Goal: Task Accomplishment & Management: Manage account settings

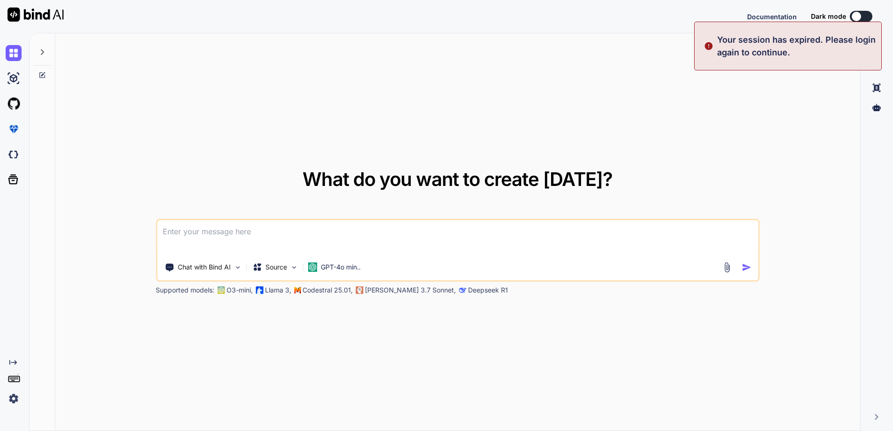
type textarea "x"
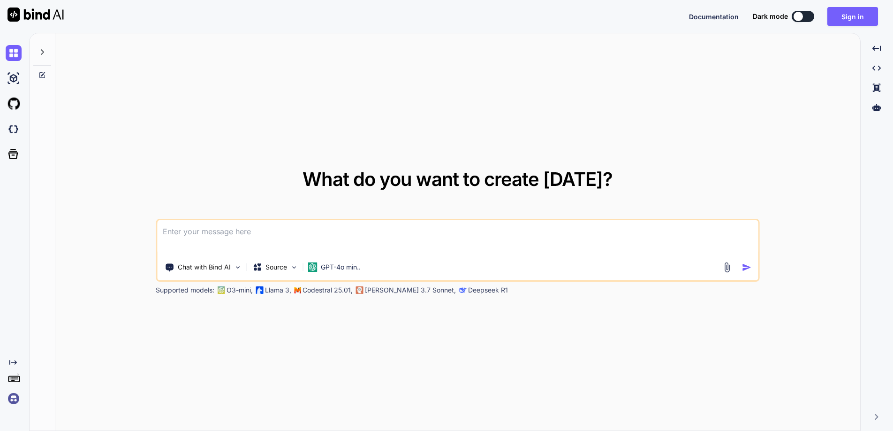
click at [726, 132] on div "What do you want to create today? Chat with Bind AI Source GPT-4o min.. Support…" at bounding box center [457, 232] width 805 height 398
click at [838, 15] on button "Sign in" at bounding box center [852, 16] width 51 height 19
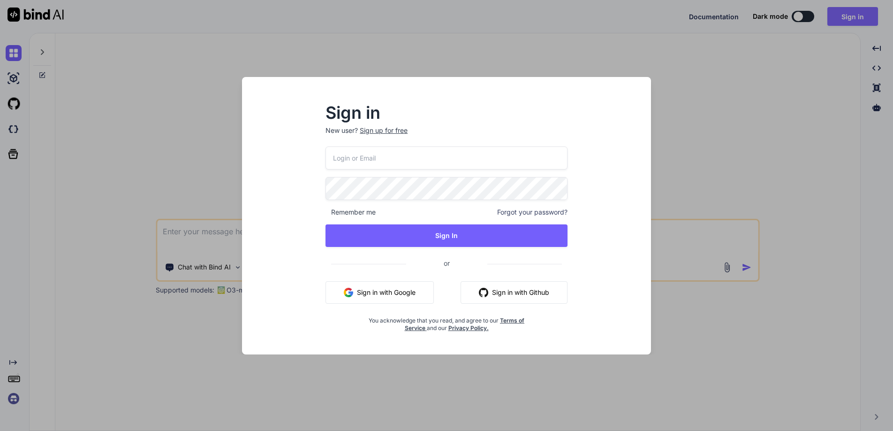
type input "[EMAIL_ADDRESS][DOMAIN_NAME]"
click at [325, 146] on div at bounding box center [325, 146] width 0 height 0
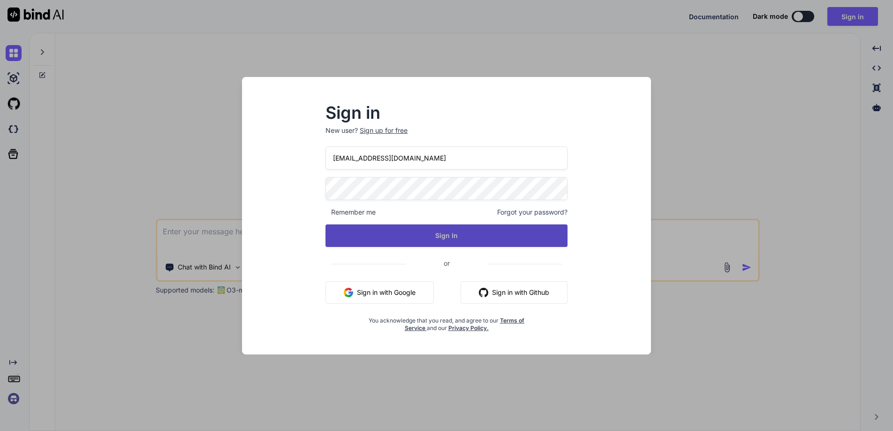
click at [547, 235] on button "Sign In" at bounding box center [446, 235] width 242 height 23
click at [547, 234] on button "Sign In" at bounding box center [446, 235] width 242 height 23
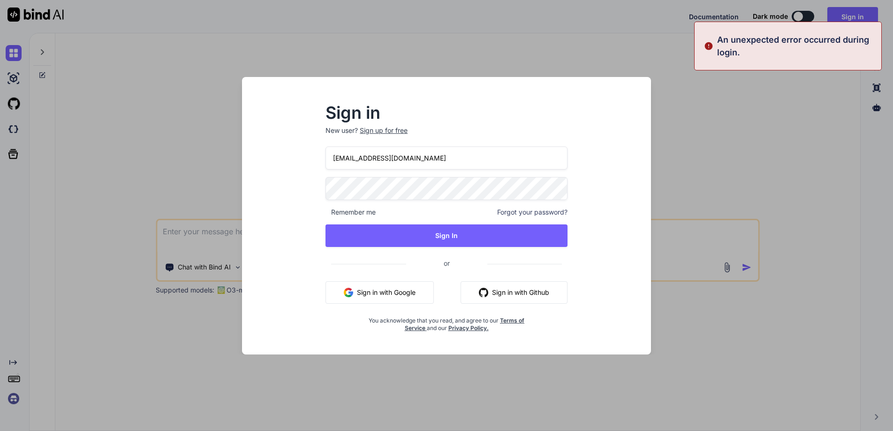
click at [757, 156] on div "Sign in New user? Sign up for free [EMAIL_ADDRESS][DOMAIN_NAME] Remember me For…" at bounding box center [446, 215] width 893 height 431
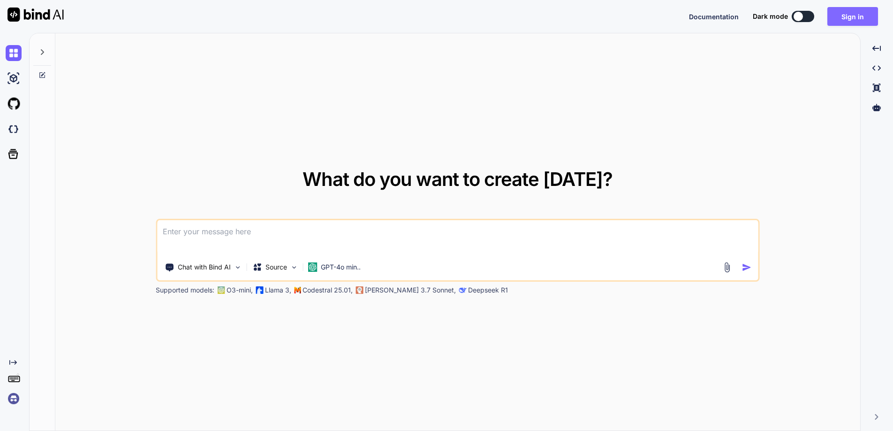
click at [855, 18] on button "Sign in" at bounding box center [852, 16] width 51 height 19
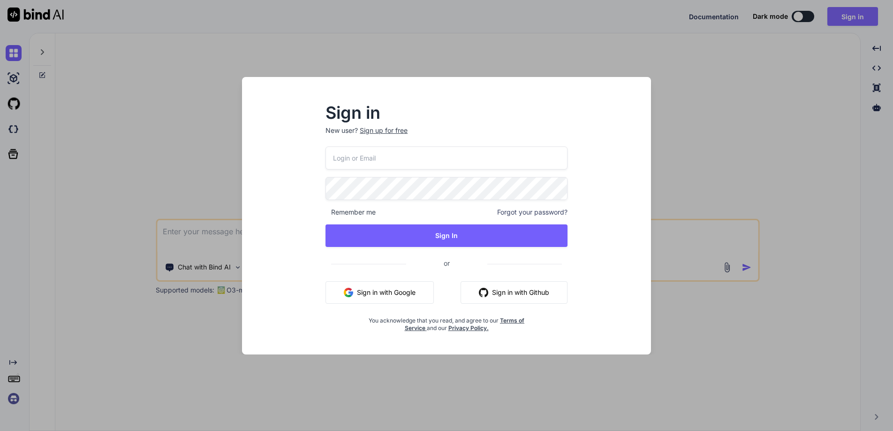
type input "[EMAIL_ADDRESS][DOMAIN_NAME]"
click at [325, 177] on div at bounding box center [325, 177] width 0 height 0
click at [296, 261] on div "Sign in New user? Sign up for free [EMAIL_ADDRESS][DOMAIN_NAME] Remember me For…" at bounding box center [447, 224] width 394 height 260
click at [522, 212] on span "Forgot your password?" at bounding box center [532, 211] width 70 height 9
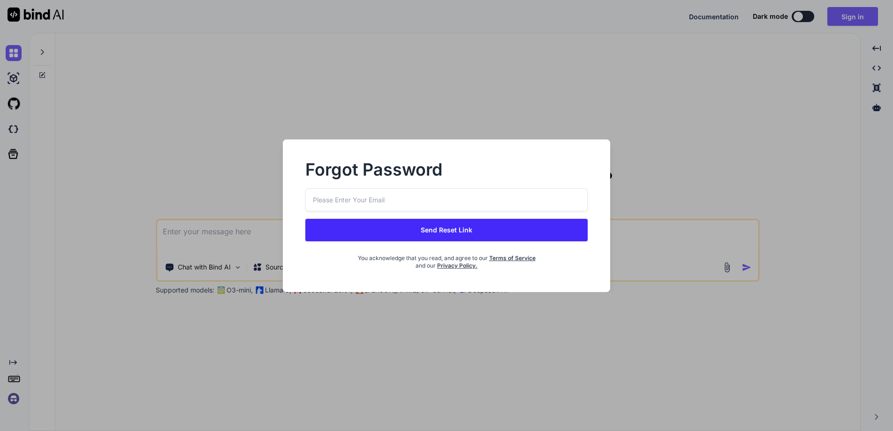
click at [478, 197] on input "email" at bounding box center [446, 199] width 282 height 23
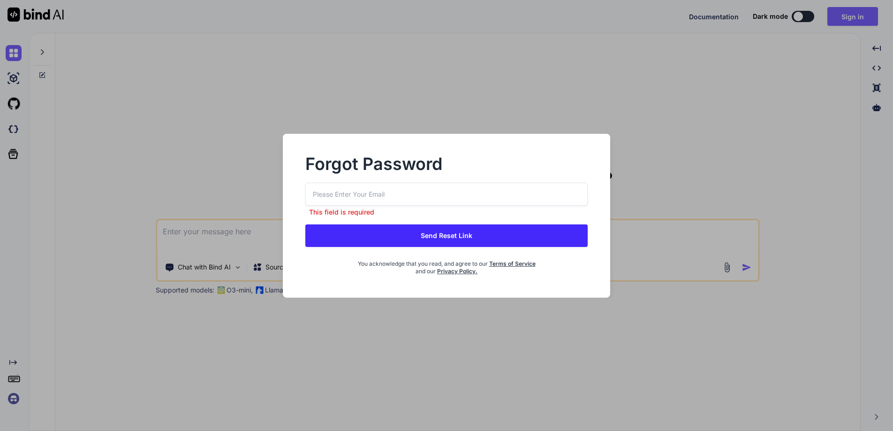
click at [305, 182] on div at bounding box center [305, 182] width 0 height 0
type input "[EMAIL_ADDRESS][DOMAIN_NAME]"
click at [522, 235] on button "Send Reset Link" at bounding box center [446, 235] width 282 height 23
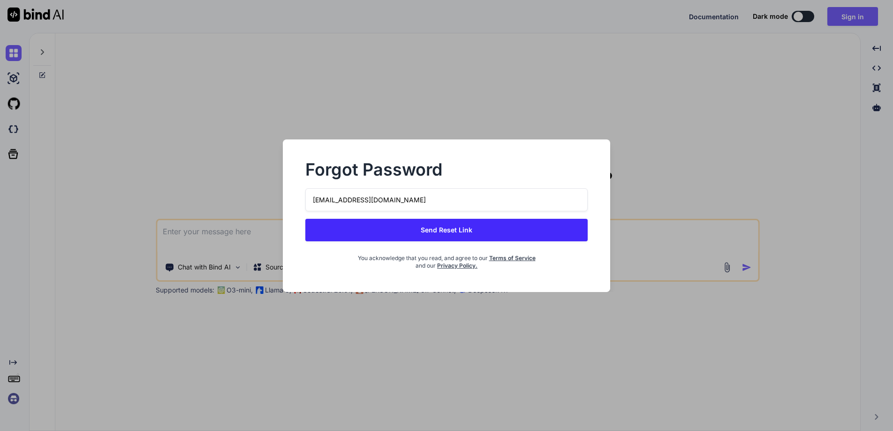
click at [436, 227] on button "Send Reset Link" at bounding box center [446, 230] width 282 height 23
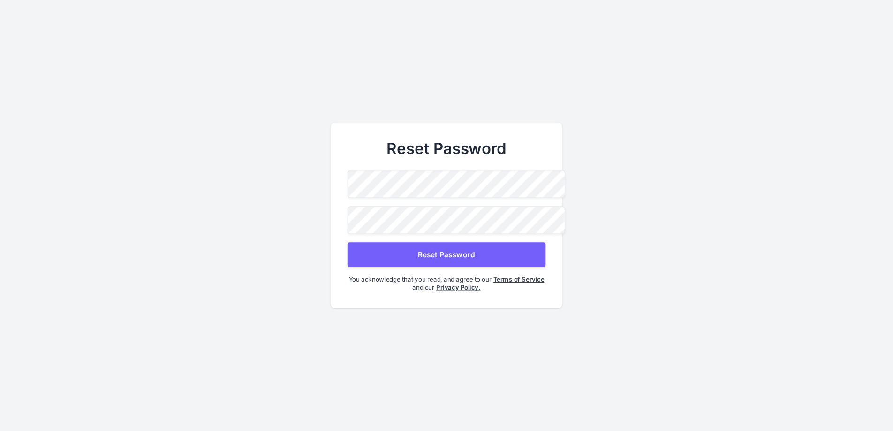
click at [332, 174] on div "Reset Password Reset Password You acknowledge that you read, and agree to our T…" at bounding box center [446, 215] width 231 height 186
click at [326, 179] on main "Reset Password Reset Password You acknowledge that you read, and agree to our T…" at bounding box center [446, 215] width 893 height 431
click at [296, 176] on main "Reset Password Reset Password You acknowledge that you read, and agree to our T…" at bounding box center [446, 215] width 893 height 431
click at [443, 249] on button "Reset Password" at bounding box center [447, 254] width 198 height 25
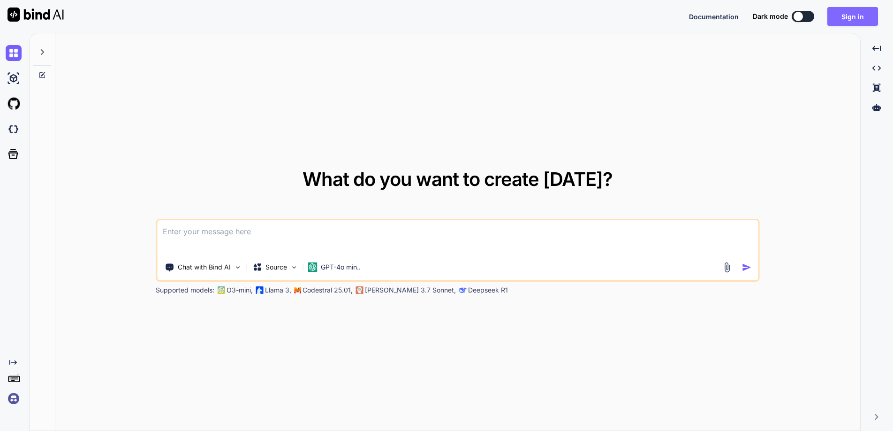
click at [858, 14] on button "Sign in" at bounding box center [852, 16] width 51 height 19
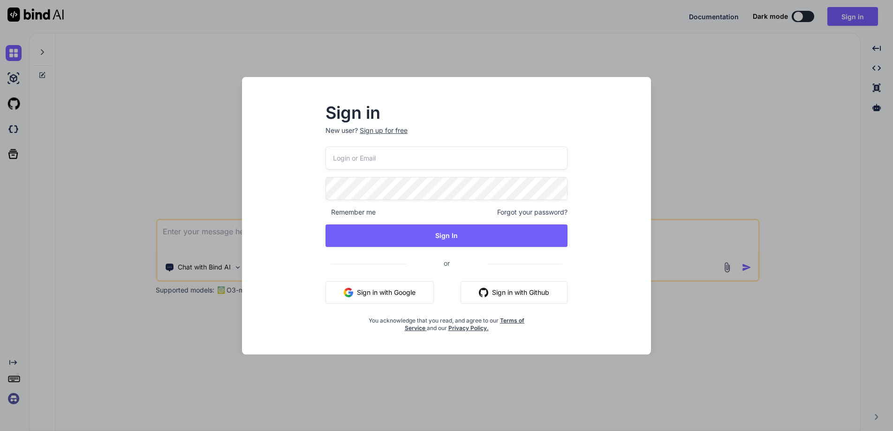
type input "[EMAIL_ADDRESS][DOMAIN_NAME]"
click at [312, 180] on div "Sign in New user? Sign up for free swissmadedirect@gmail.com Remember me Forgot…" at bounding box center [446, 218] width 272 height 227
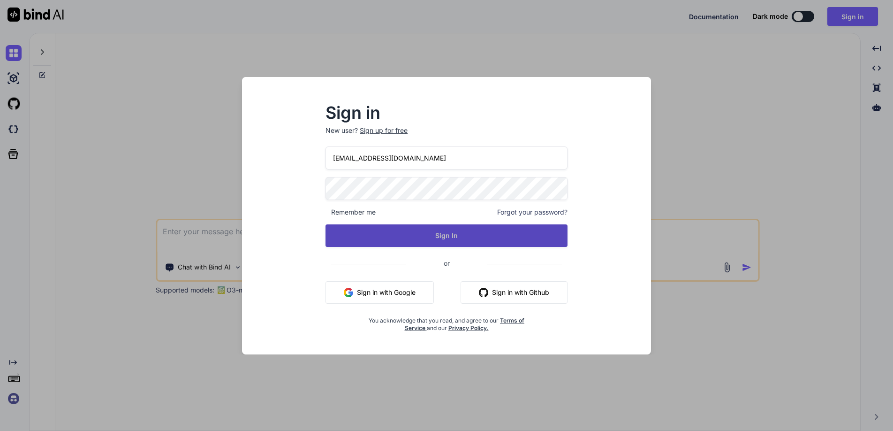
click at [518, 233] on button "Sign In" at bounding box center [446, 235] width 242 height 23
click at [441, 233] on button "Sign In" at bounding box center [446, 235] width 242 height 23
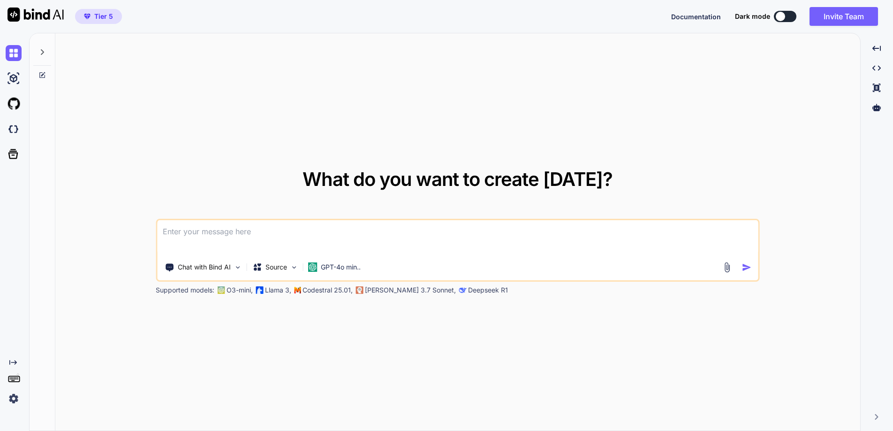
click at [682, 94] on div "What do you want to create today? Chat with Bind AI Source GPT-4o min.. Support…" at bounding box center [457, 232] width 805 height 398
click at [831, 13] on button "Invite Team" at bounding box center [844, 16] width 68 height 19
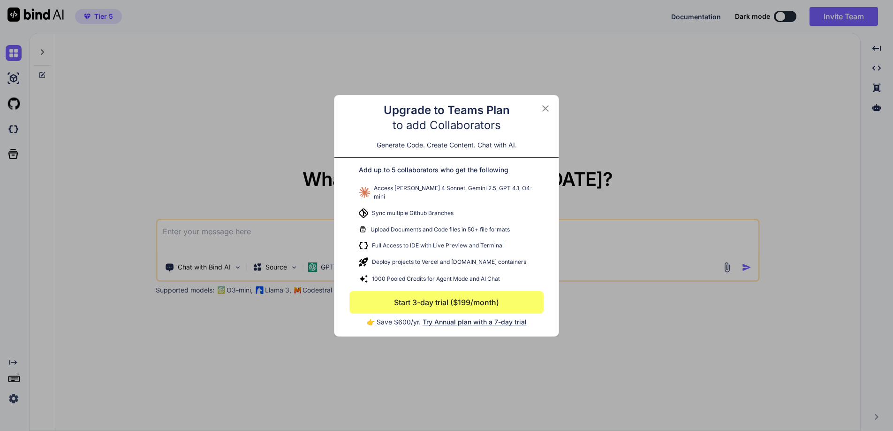
click at [547, 111] on icon at bounding box center [545, 108] width 11 height 11
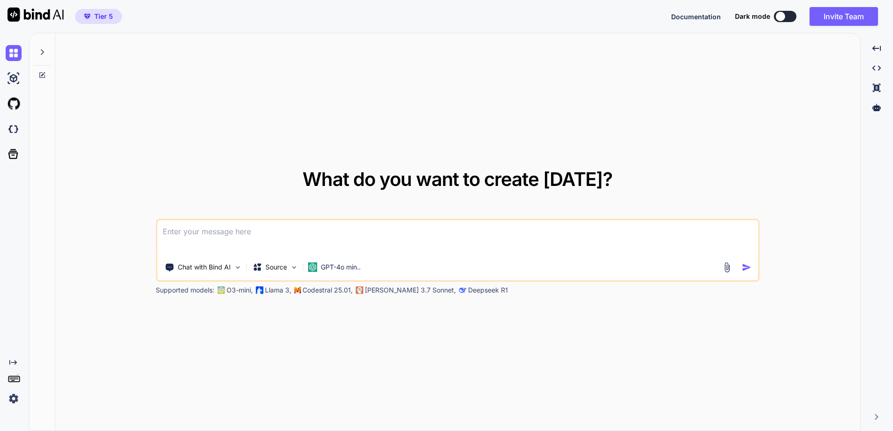
click at [527, 92] on div "What do you want to create today? Chat with Bind AI Source GPT-4o min.. Support…" at bounding box center [457, 232] width 805 height 398
click at [14, 396] on img at bounding box center [14, 398] width 16 height 16
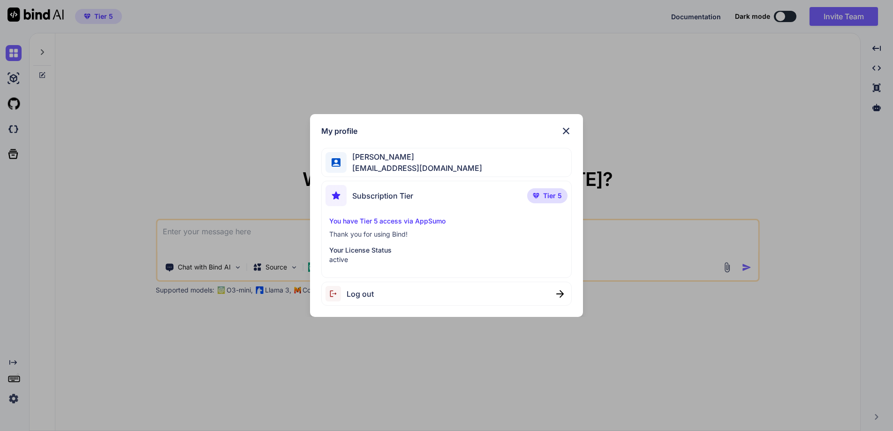
click at [382, 291] on div "Log out" at bounding box center [446, 293] width 250 height 24
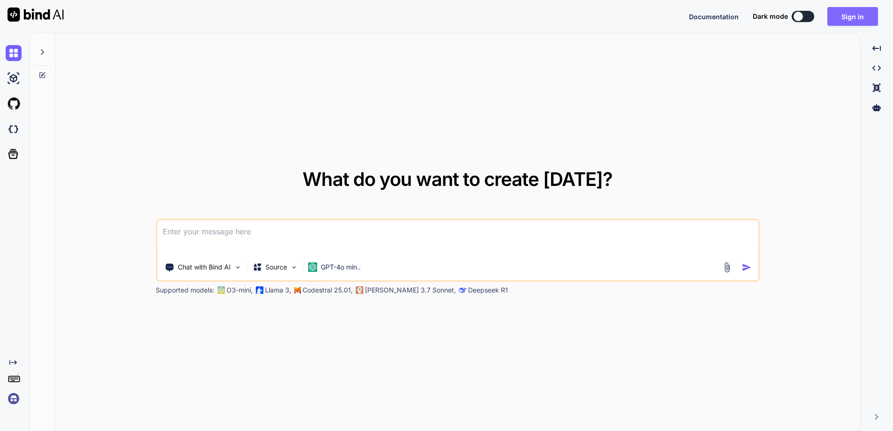
click at [853, 18] on button "Sign in" at bounding box center [852, 16] width 51 height 19
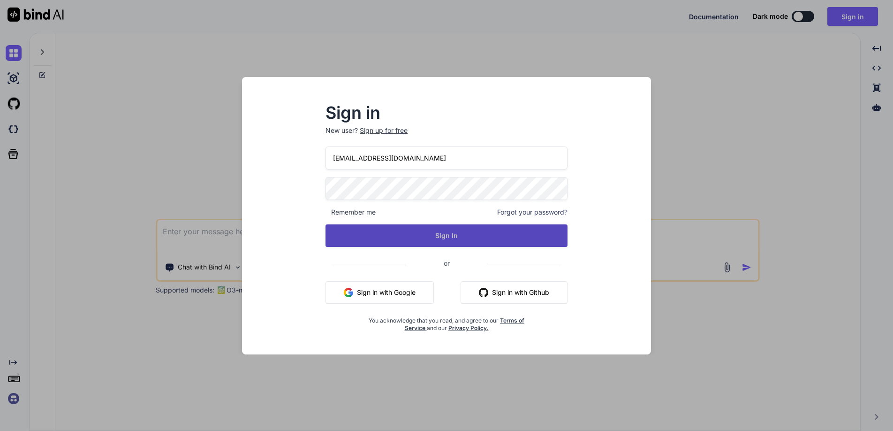
click at [438, 235] on button "Sign In" at bounding box center [446, 235] width 242 height 23
click at [439, 237] on button "Sign In" at bounding box center [446, 235] width 242 height 23
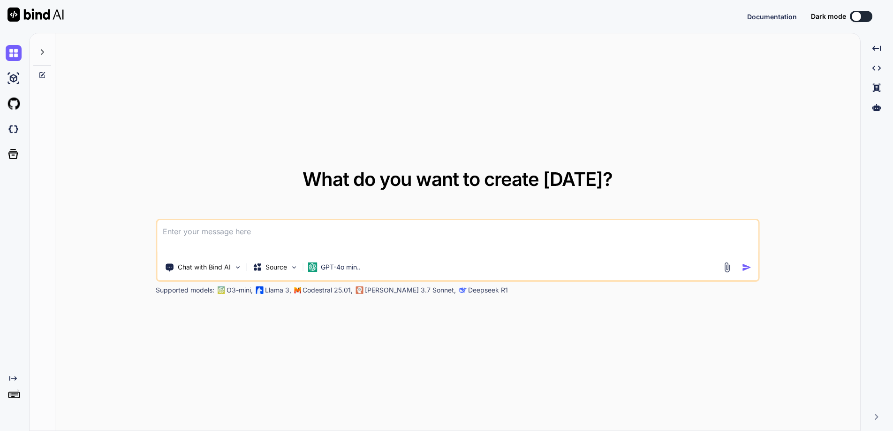
type textarea "x"
click at [847, 16] on button "Sign in" at bounding box center [852, 16] width 51 height 19
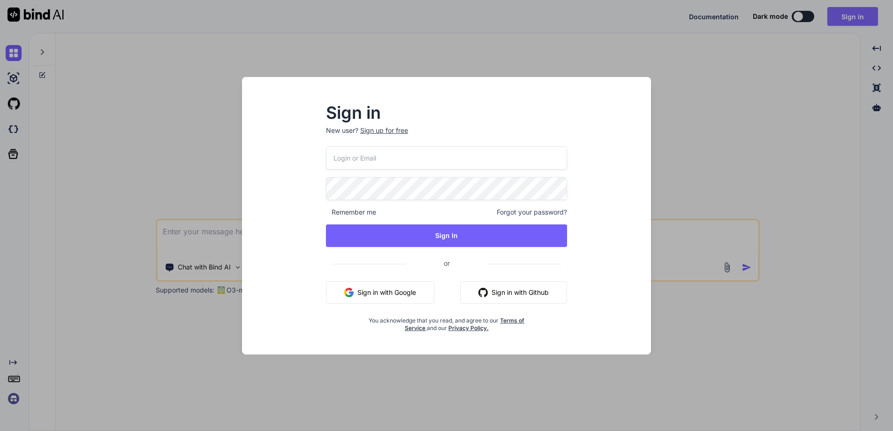
type input "[EMAIL_ADDRESS][DOMAIN_NAME]"
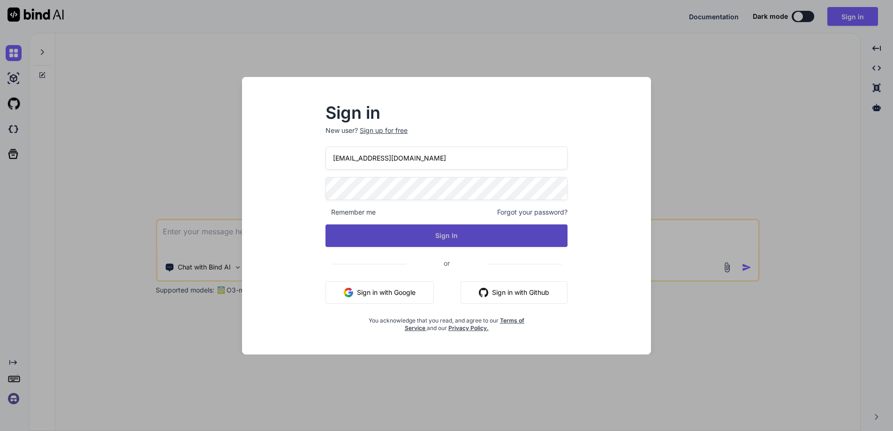
click at [444, 236] on button "Sign In" at bounding box center [446, 235] width 242 height 23
click at [447, 232] on button "Sign In" at bounding box center [446, 235] width 242 height 23
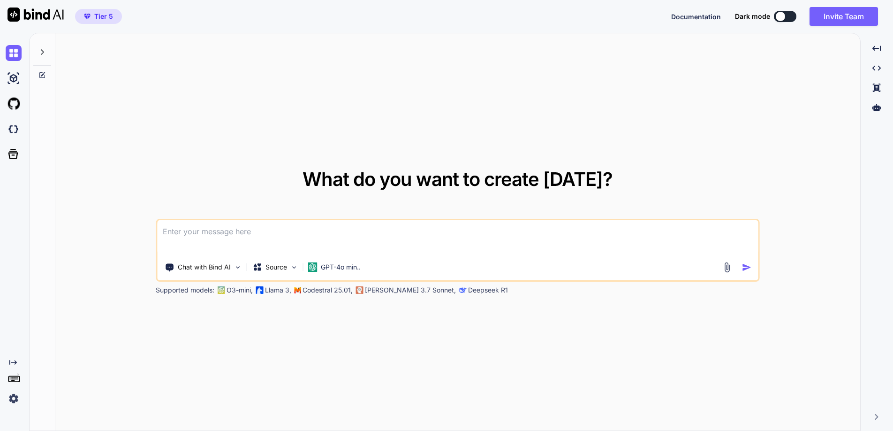
type textarea "x"
click at [849, 13] on button "Sign in" at bounding box center [852, 16] width 51 height 19
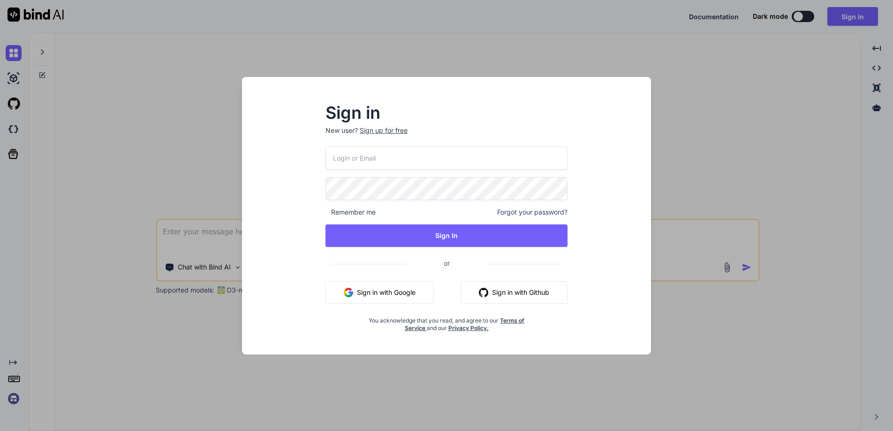
type input "[EMAIL_ADDRESS][DOMAIN_NAME]"
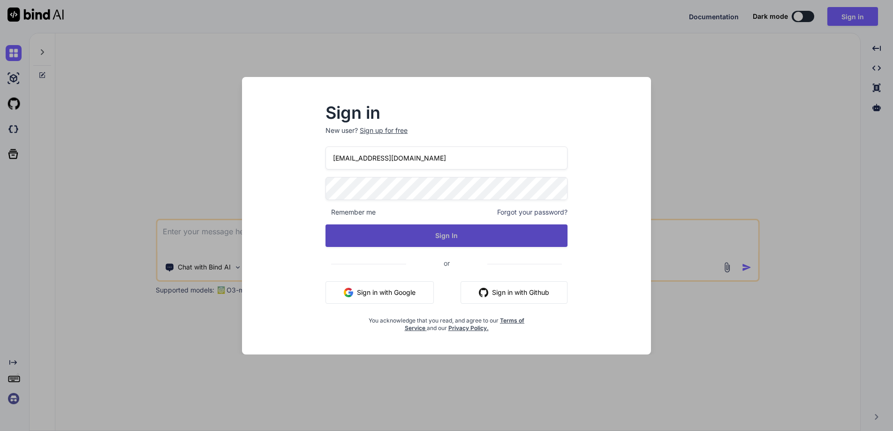
click at [467, 229] on button "Sign In" at bounding box center [446, 235] width 242 height 23
click at [459, 231] on button "Sign In" at bounding box center [446, 235] width 242 height 23
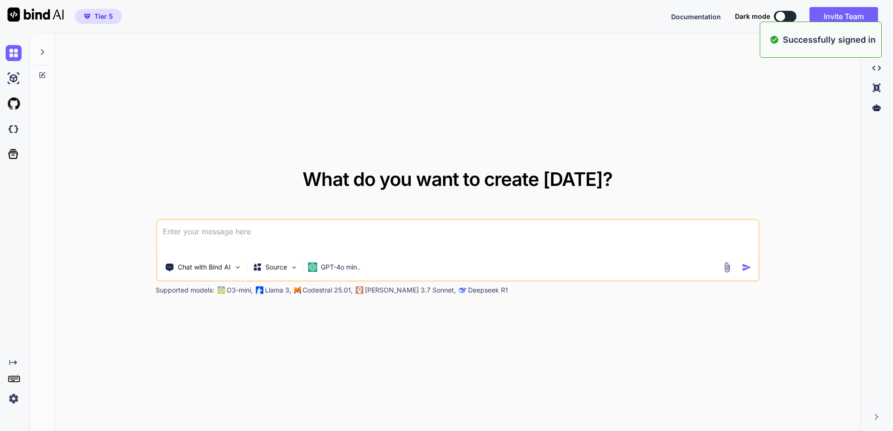
type textarea "x"
click at [17, 399] on img at bounding box center [14, 398] width 16 height 16
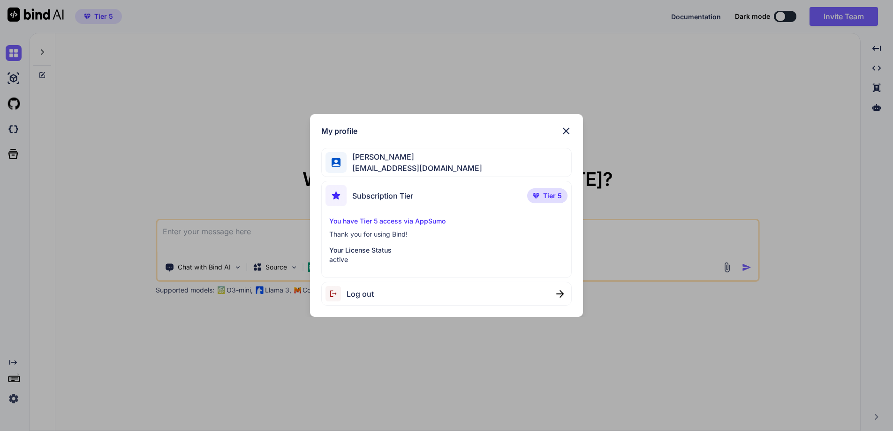
click at [361, 292] on span "Log out" at bounding box center [360, 293] width 27 height 11
